Goal: Register for event/course

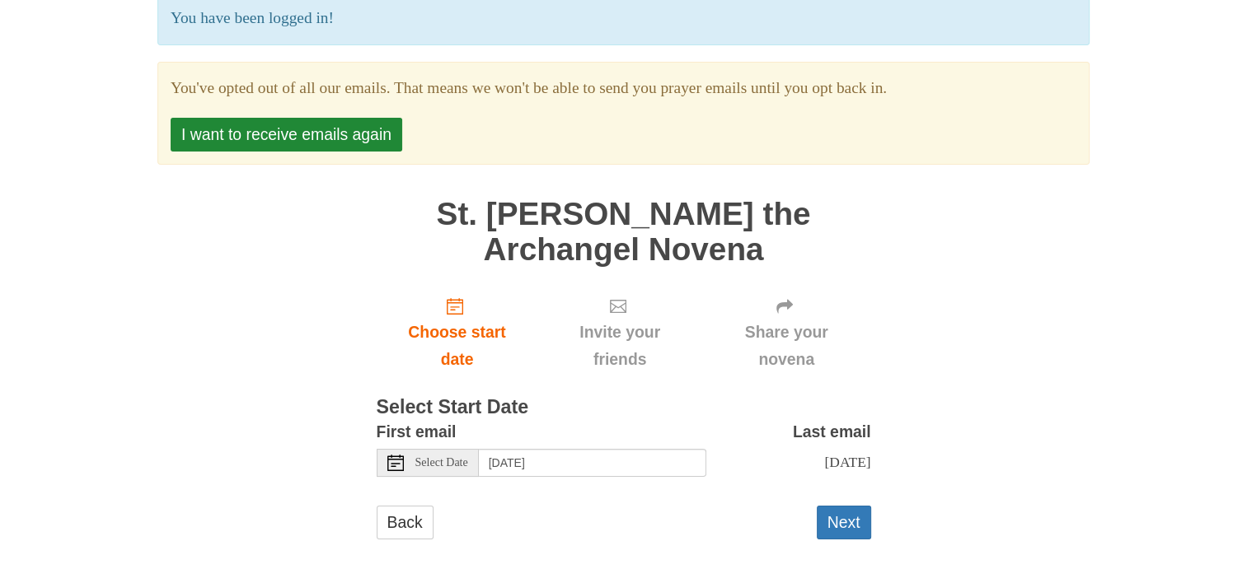
scroll to position [148, 0]
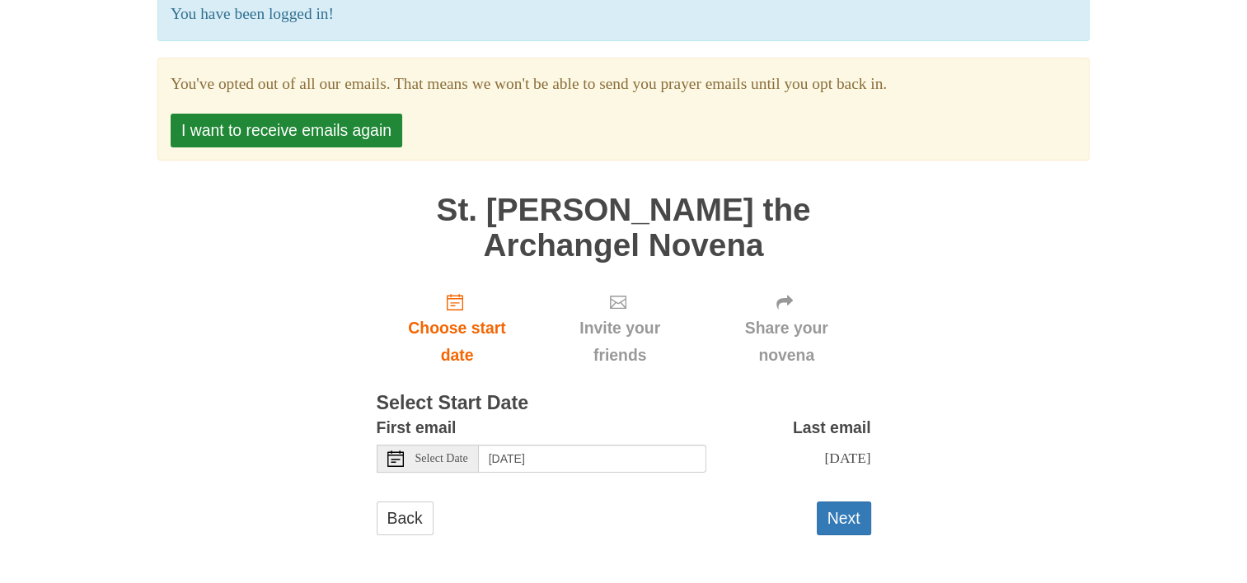
click at [392, 451] on icon at bounding box center [395, 459] width 16 height 16
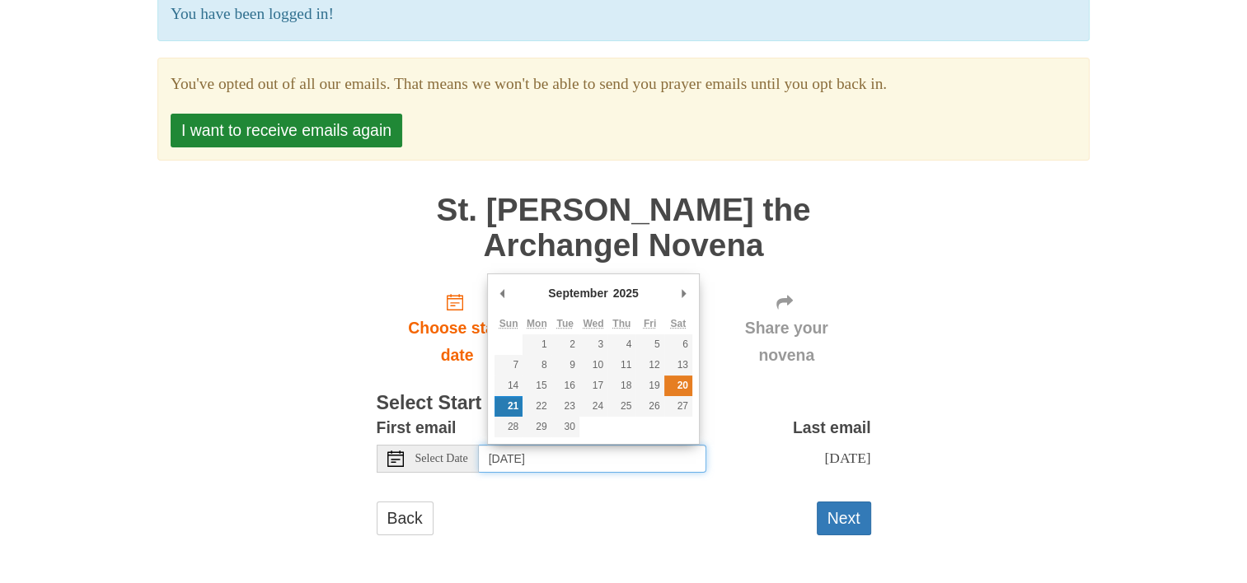
type input "[DATE]"
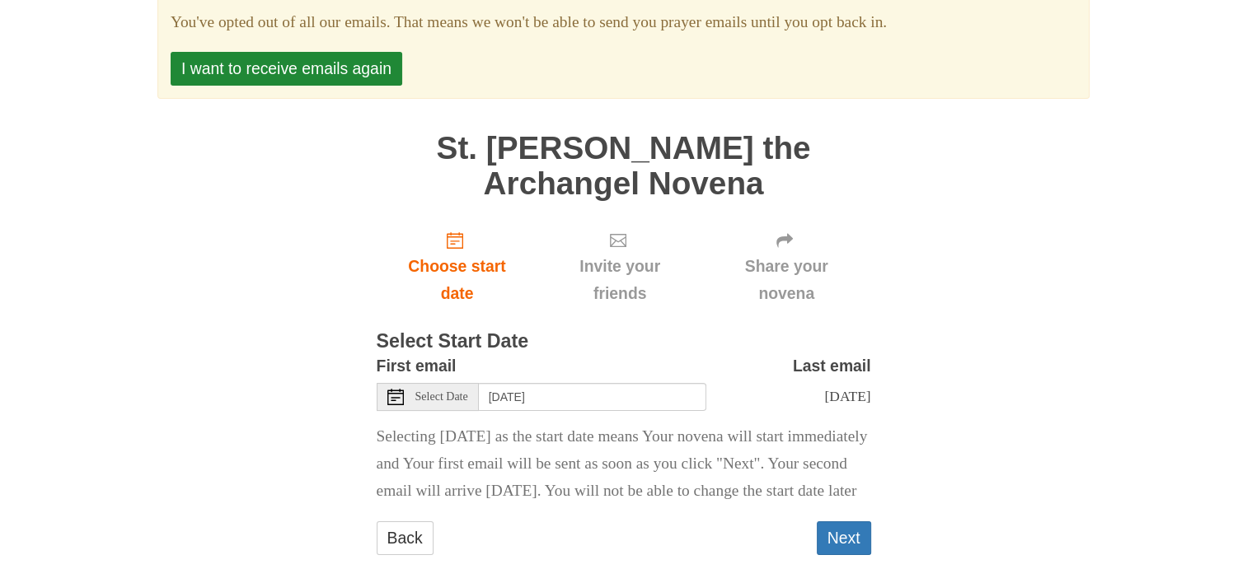
scroll to position [264, 0]
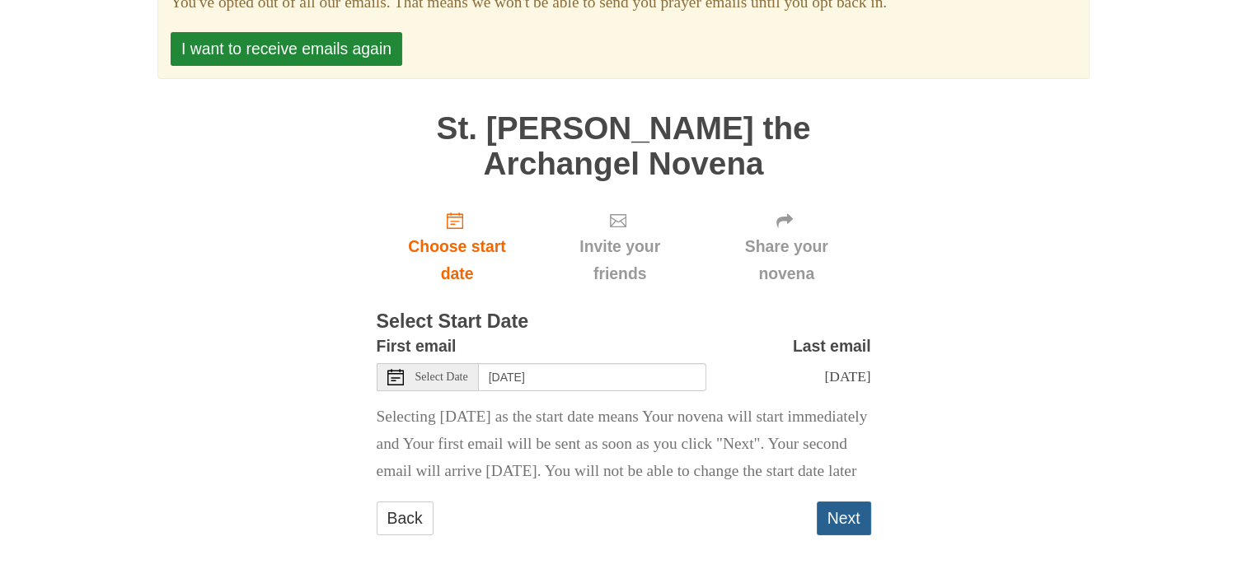
click at [845, 517] on button "Next" at bounding box center [844, 519] width 54 height 34
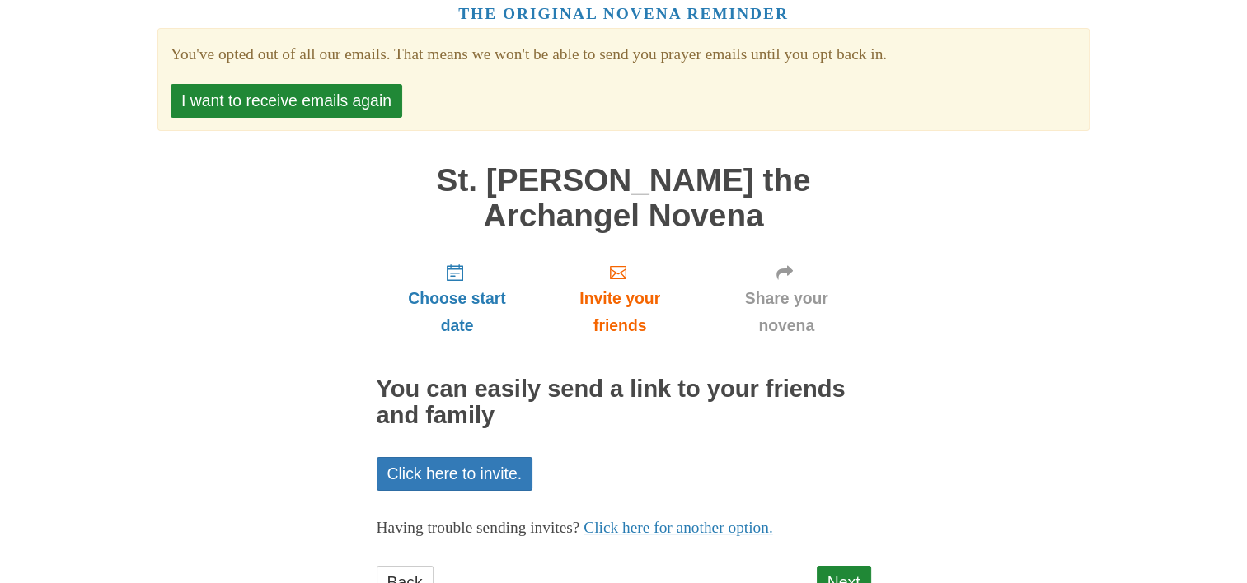
scroll to position [141, 0]
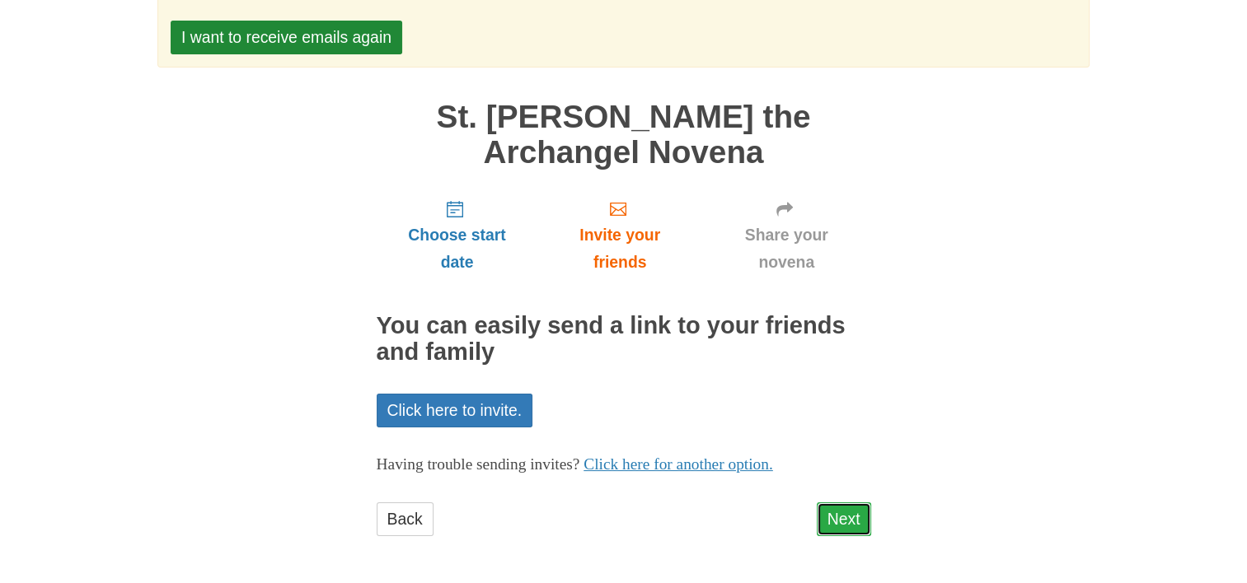
click at [840, 522] on link "Next" at bounding box center [844, 520] width 54 height 34
